Goal: Information Seeking & Learning: Learn about a topic

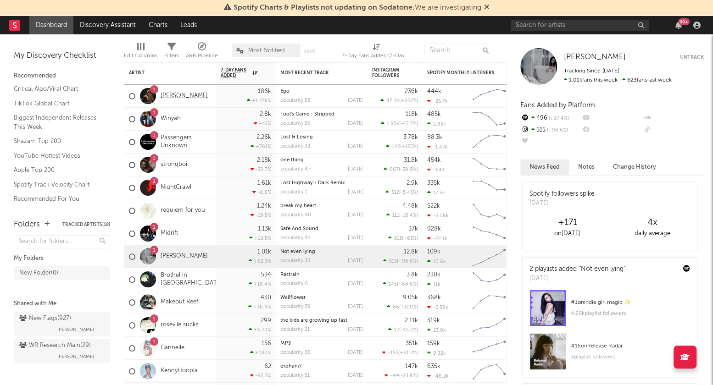
click at [182, 95] on link "[PERSON_NAME]" at bounding box center [184, 96] width 47 height 8
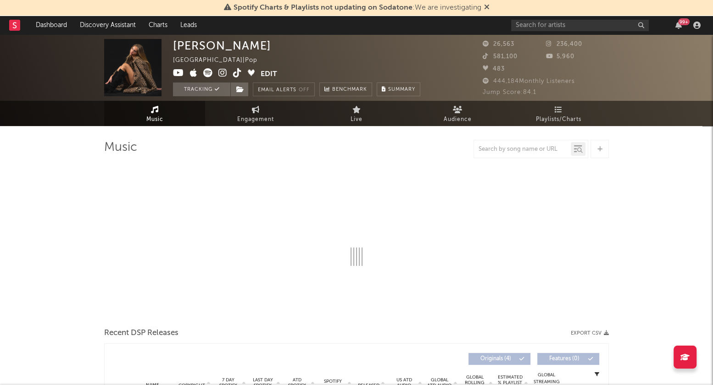
select select "6m"
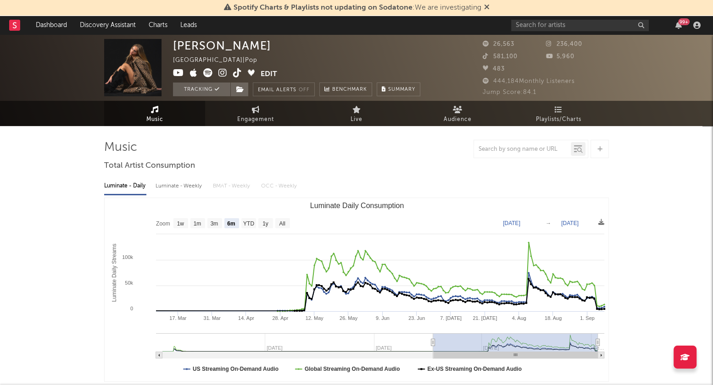
click at [486, 6] on icon at bounding box center [487, 6] width 6 height 7
